Goal: Information Seeking & Learning: Learn about a topic

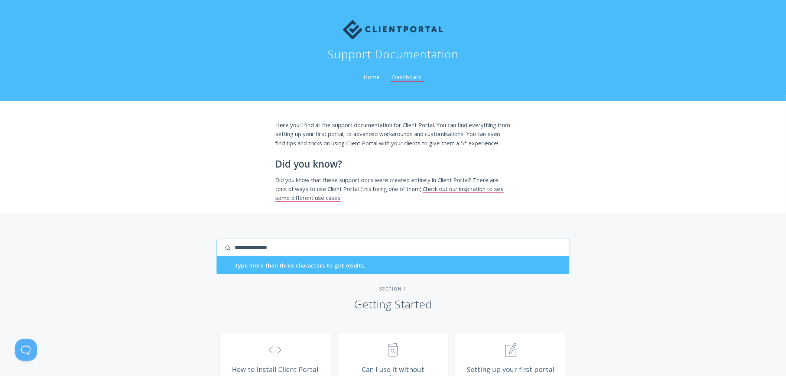
click at [525, 256] on input "search input" at bounding box center [393, 247] width 353 height 17
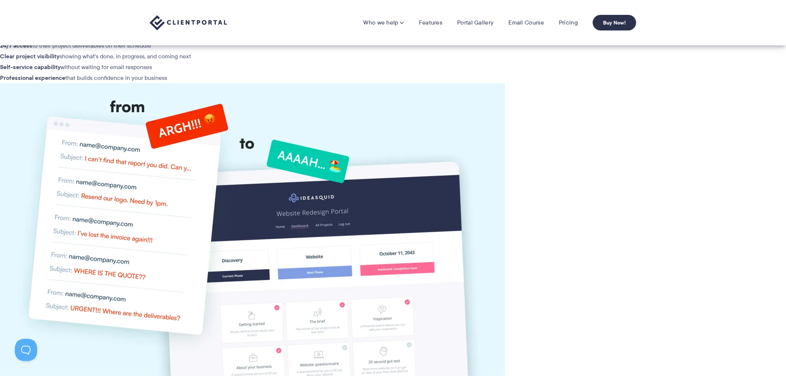
scroll to position [2064, 0]
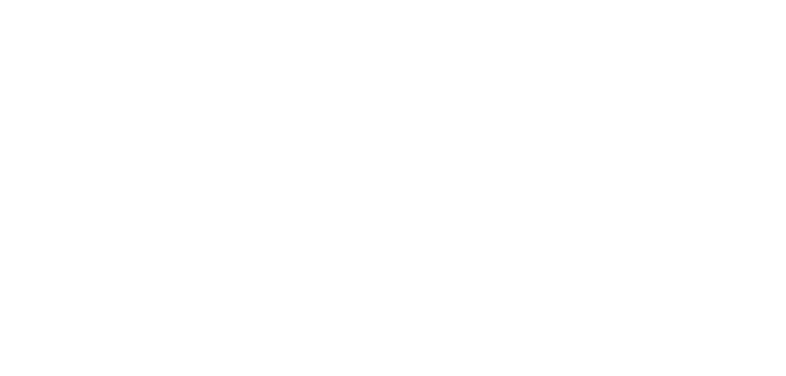
scroll to position [2064, 0]
